Goal: Task Accomplishment & Management: Use online tool/utility

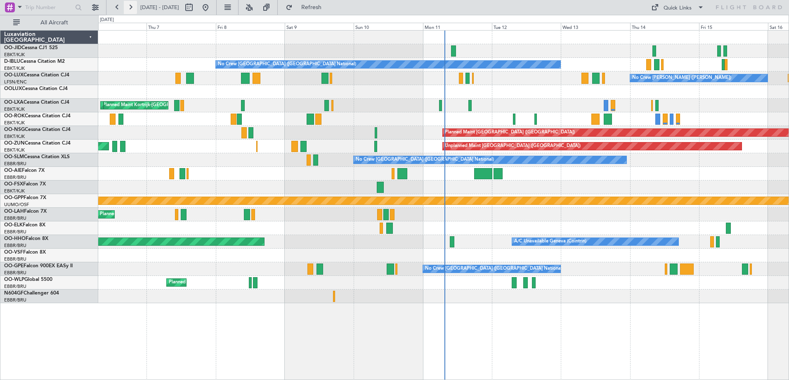
click at [133, 12] on button at bounding box center [130, 7] width 13 height 13
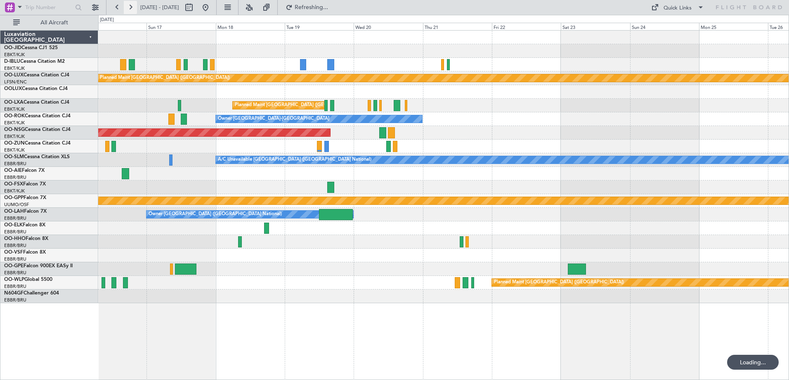
click at [133, 12] on button at bounding box center [130, 7] width 13 height 13
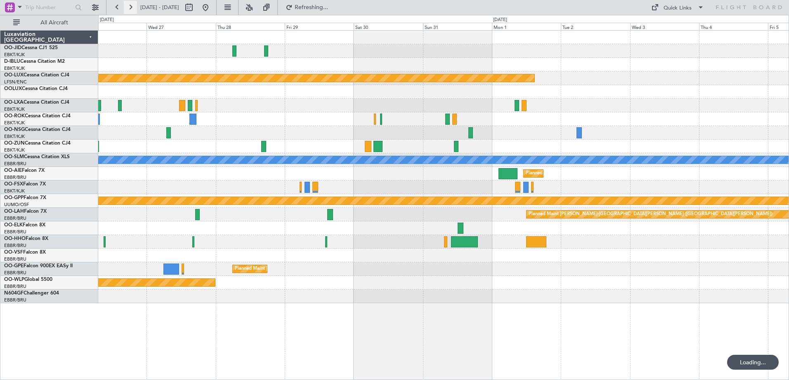
click at [133, 12] on button at bounding box center [130, 7] width 13 height 13
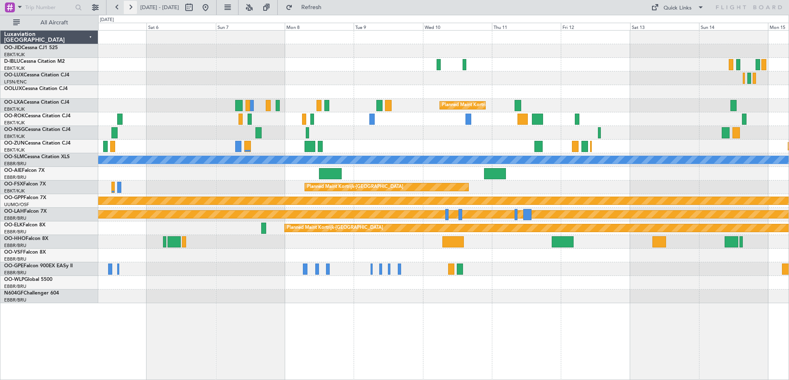
click at [132, 8] on button at bounding box center [130, 7] width 13 height 13
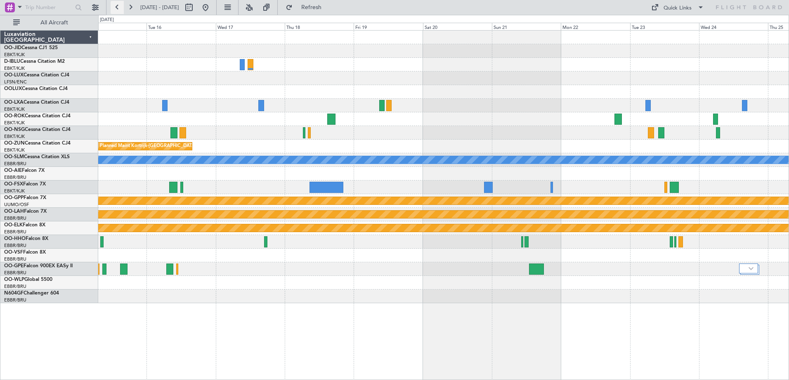
click at [120, 8] on button at bounding box center [117, 7] width 13 height 13
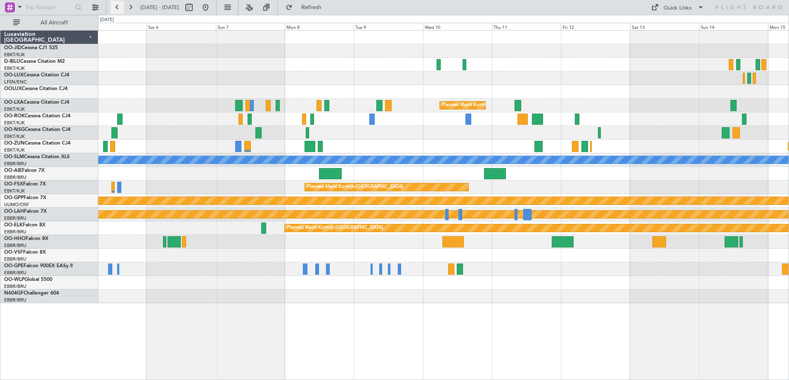
click at [115, 13] on button at bounding box center [117, 7] width 13 height 13
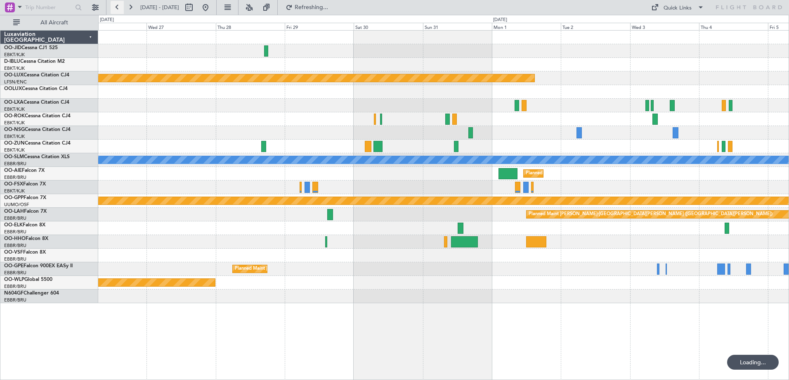
click at [115, 13] on button at bounding box center [117, 7] width 13 height 13
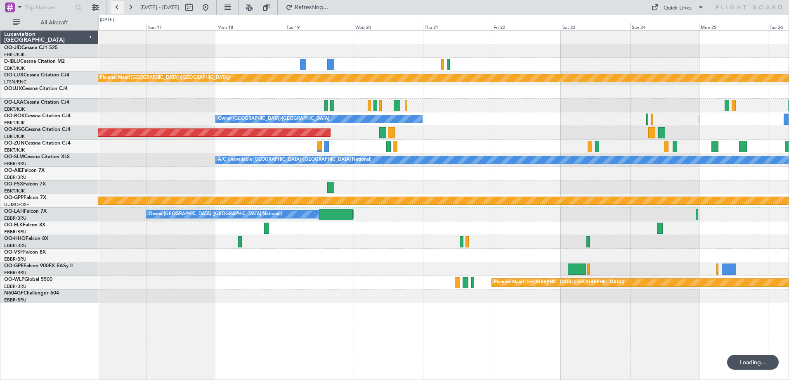
click at [115, 13] on button at bounding box center [117, 7] width 13 height 13
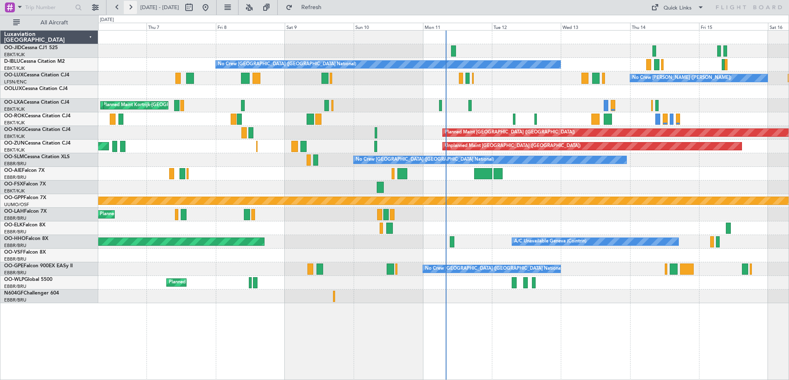
click at [133, 3] on button at bounding box center [130, 7] width 13 height 13
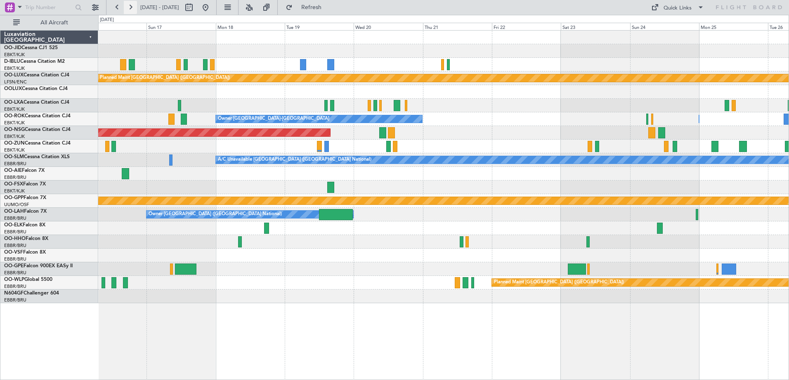
click at [129, 9] on button at bounding box center [130, 7] width 13 height 13
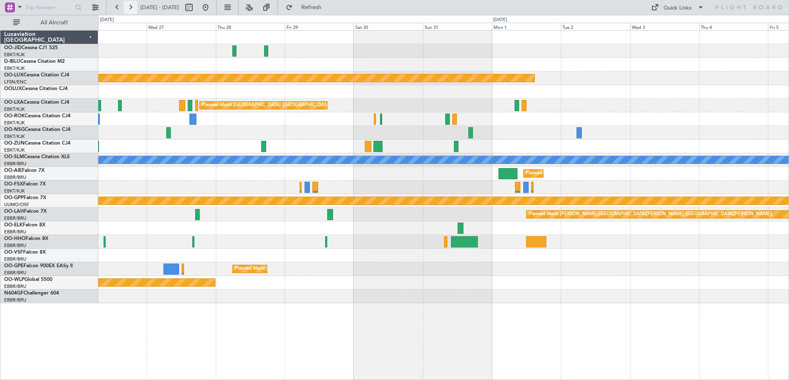
click at [129, 9] on button at bounding box center [130, 7] width 13 height 13
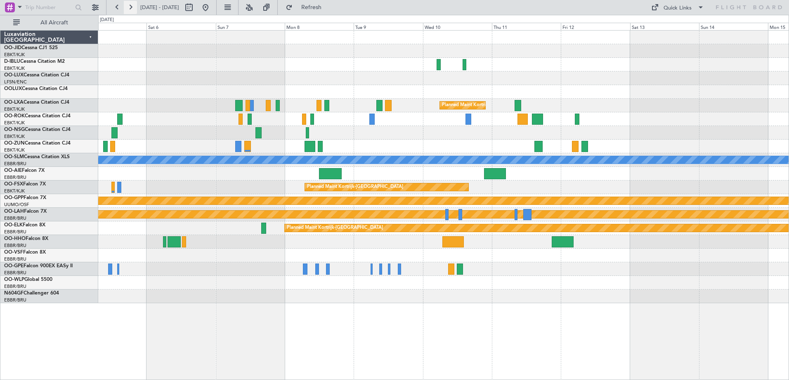
click at [129, 9] on button at bounding box center [130, 7] width 13 height 13
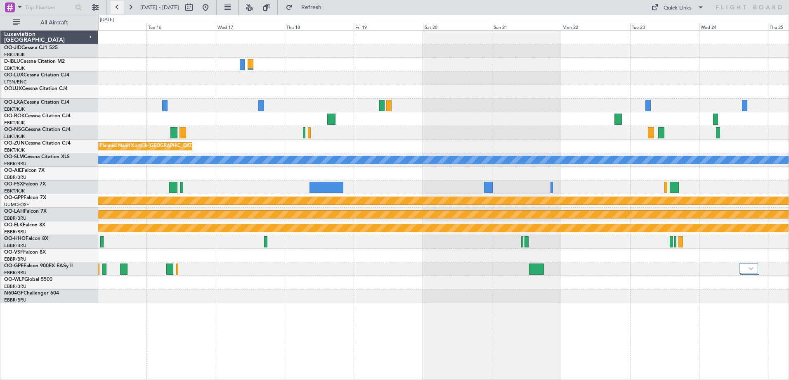
click at [116, 11] on button at bounding box center [117, 7] width 13 height 13
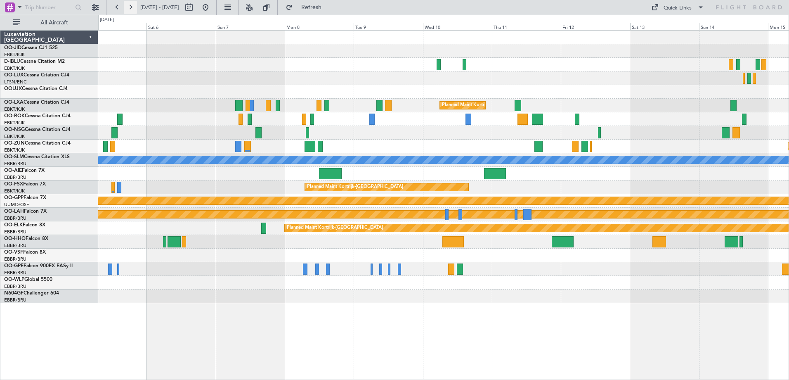
click at [128, 6] on button at bounding box center [130, 7] width 13 height 13
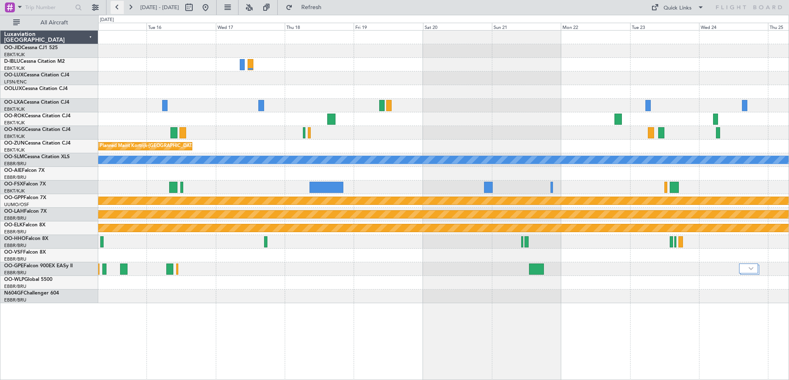
click at [118, 3] on button at bounding box center [117, 7] width 13 height 13
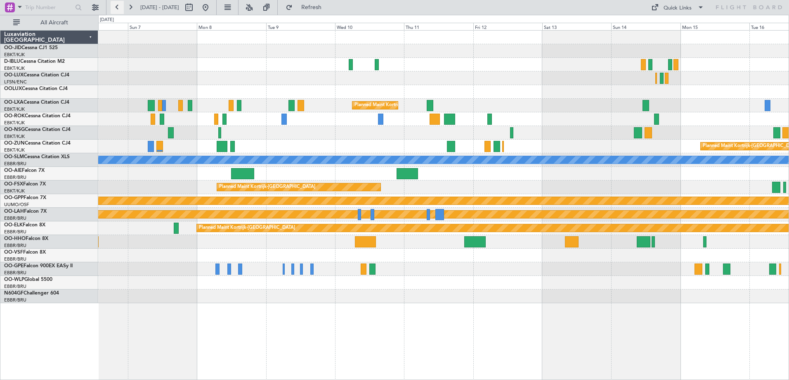
click at [118, 3] on button at bounding box center [117, 7] width 13 height 13
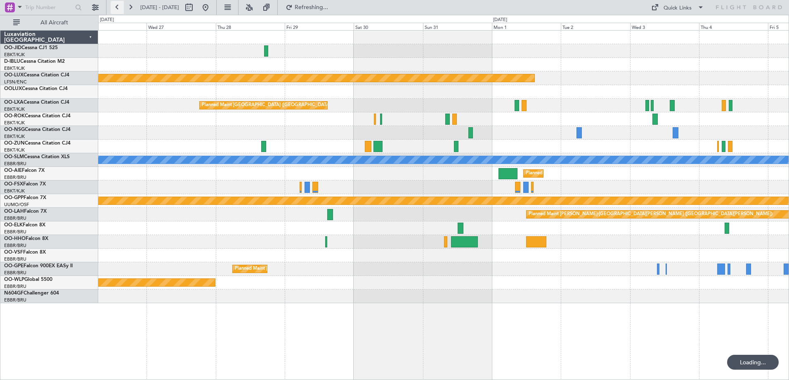
click at [118, 3] on button at bounding box center [117, 7] width 13 height 13
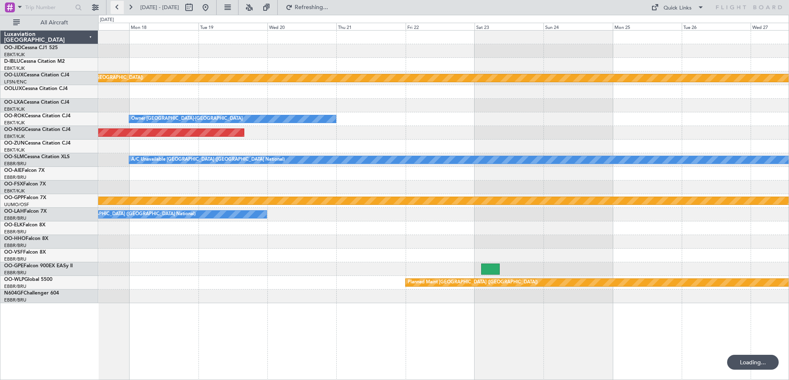
click at [118, 3] on button at bounding box center [117, 7] width 13 height 13
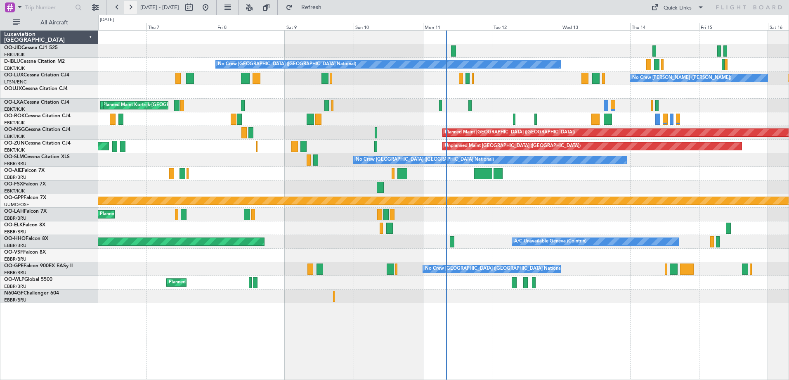
click at [133, 7] on button at bounding box center [130, 7] width 13 height 13
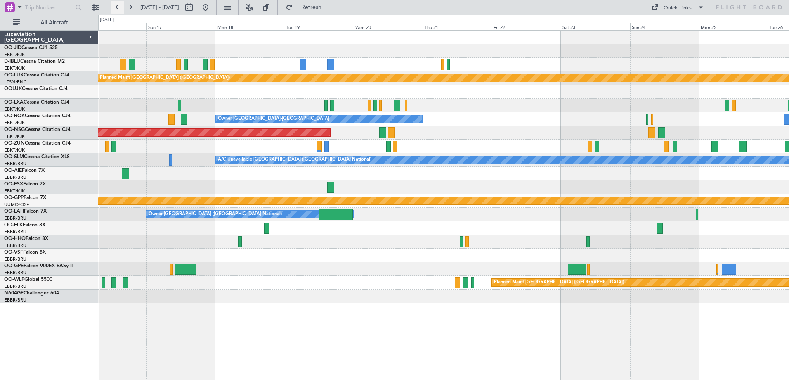
click at [118, 6] on button at bounding box center [117, 7] width 13 height 13
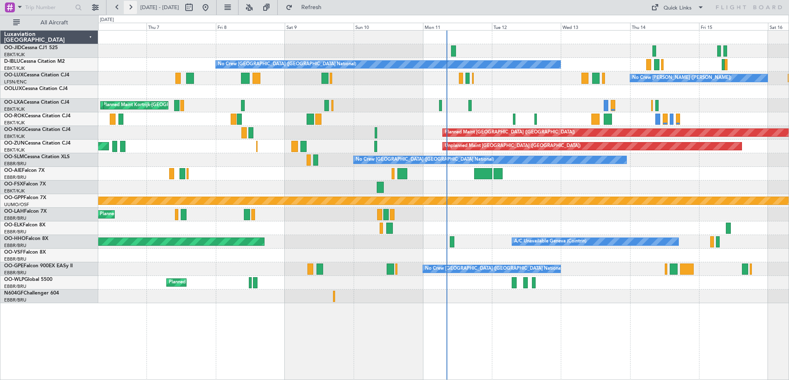
click at [129, 7] on button at bounding box center [130, 7] width 13 height 13
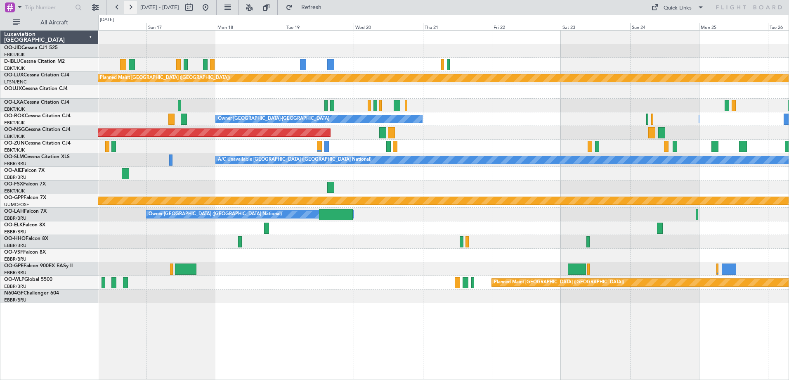
click at [129, 7] on button at bounding box center [130, 7] width 13 height 13
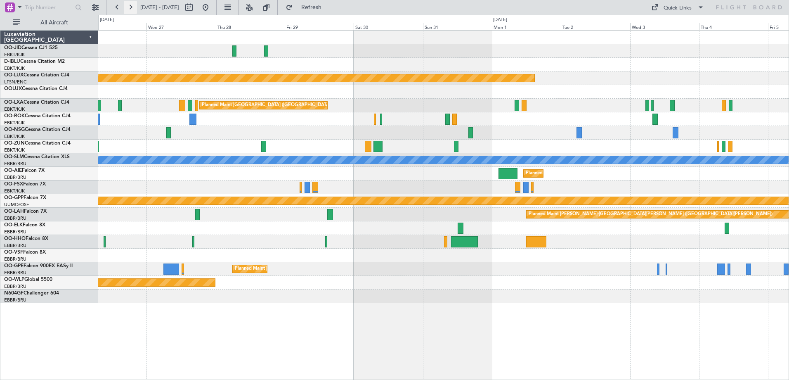
click at [130, 6] on button at bounding box center [130, 7] width 13 height 13
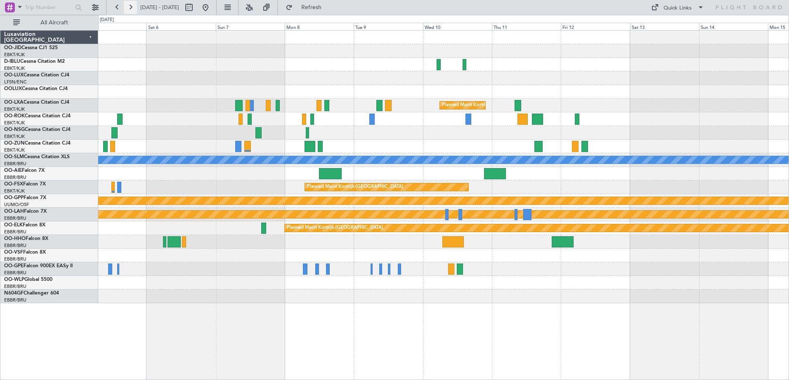
click at [130, 6] on button at bounding box center [130, 7] width 13 height 13
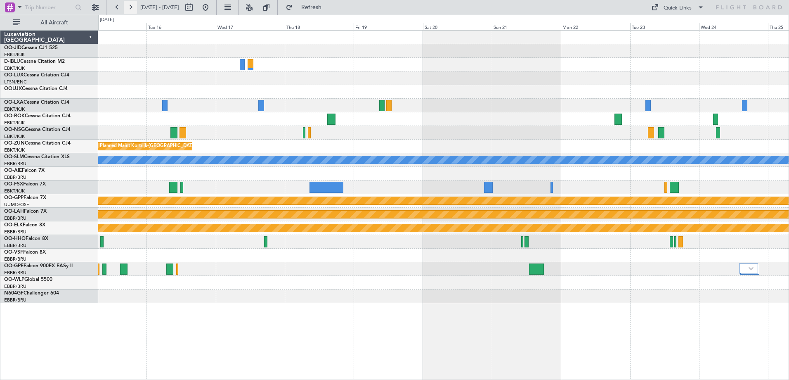
click at [130, 6] on button at bounding box center [130, 7] width 13 height 13
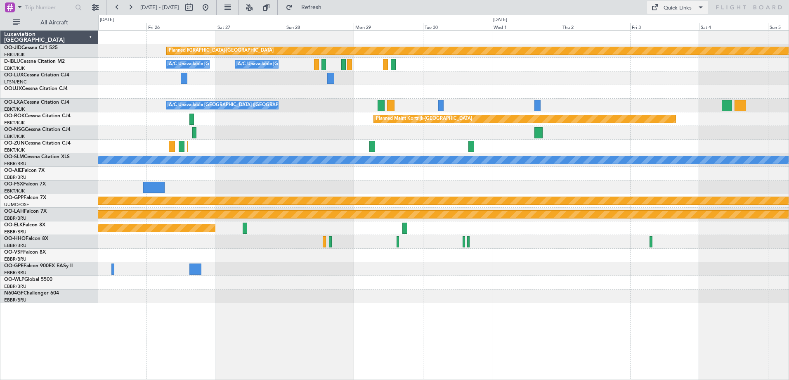
click at [673, 8] on div "Quick Links" at bounding box center [678, 8] width 28 height 8
click at [669, 26] on button "Trip Builder" at bounding box center [678, 27] width 62 height 20
